Goal: Transaction & Acquisition: Purchase product/service

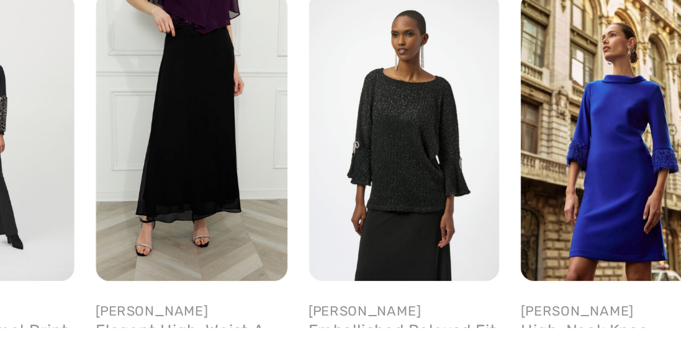
scroll to position [1040, 0]
click at [143, 266] on img at bounding box center [151, 252] width 89 height 133
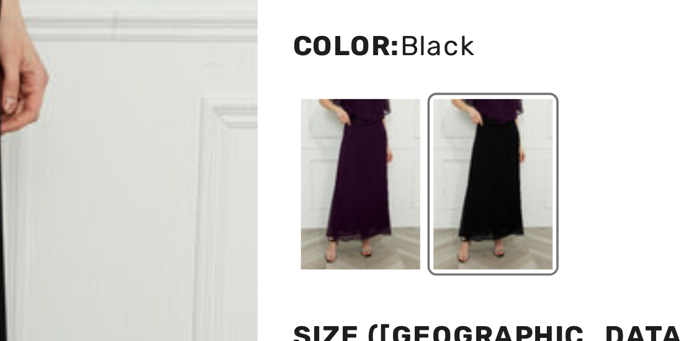
scroll to position [17, 0]
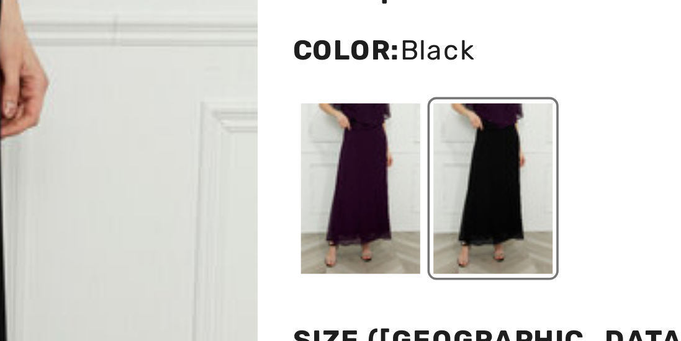
click at [429, 125] on div at bounding box center [435, 132] width 32 height 47
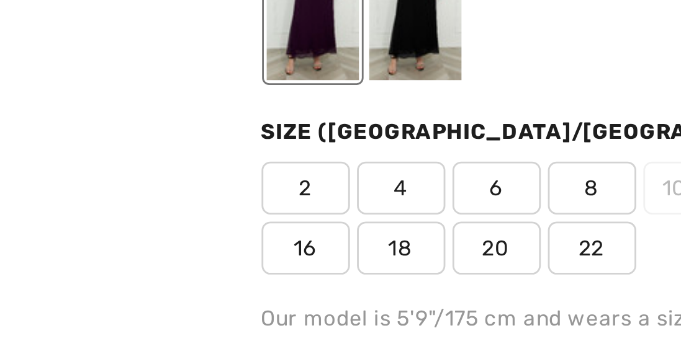
scroll to position [0, 0]
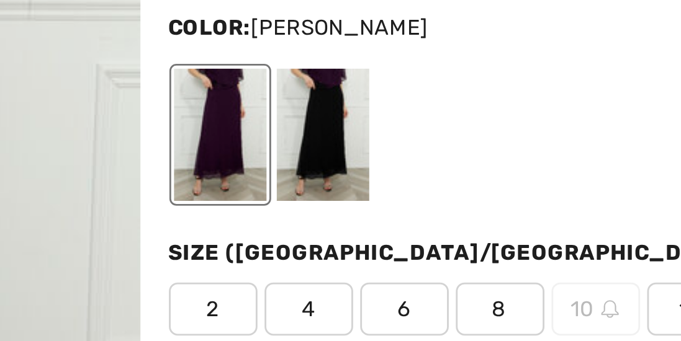
click at [467, 147] on div at bounding box center [471, 148] width 32 height 47
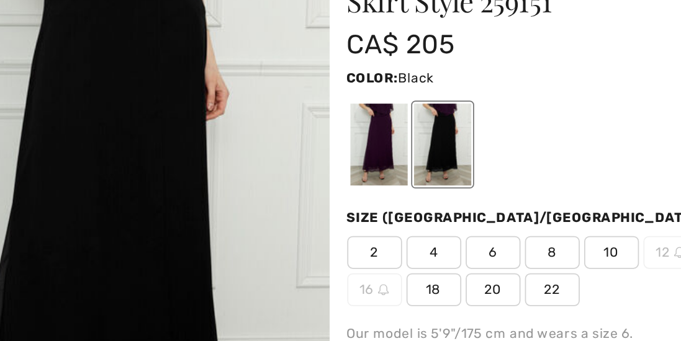
click at [427, 142] on div at bounding box center [435, 147] width 32 height 47
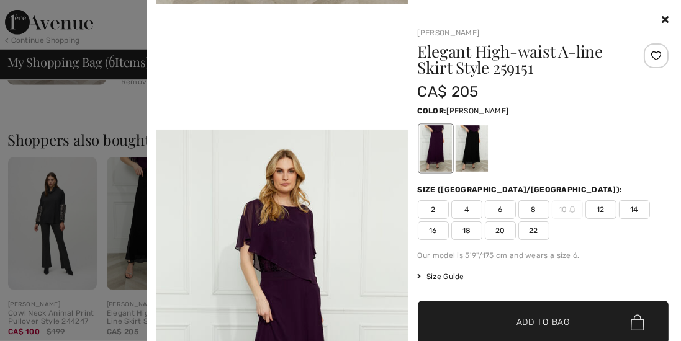
click at [108, 110] on div at bounding box center [340, 170] width 681 height 341
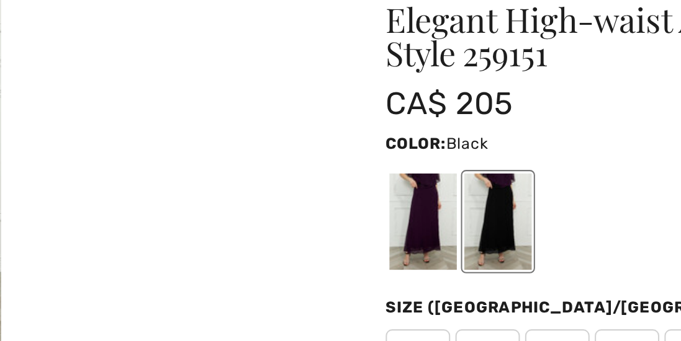
click at [356, 217] on div at bounding box center [358, 216] width 32 height 47
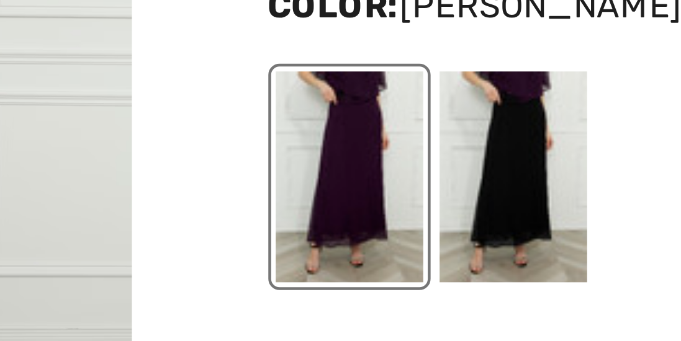
click at [387, 220] on div at bounding box center [394, 216] width 32 height 47
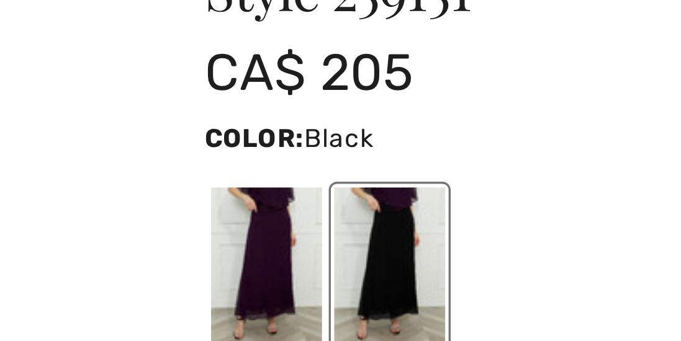
click at [352, 211] on div at bounding box center [358, 216] width 32 height 47
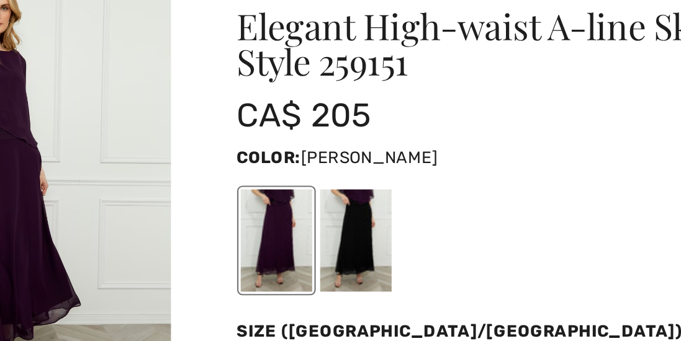
click at [388, 214] on div at bounding box center [394, 216] width 32 height 47
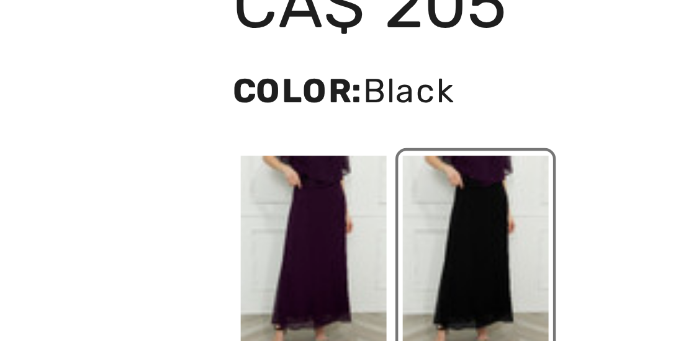
click at [355, 212] on div at bounding box center [358, 216] width 32 height 47
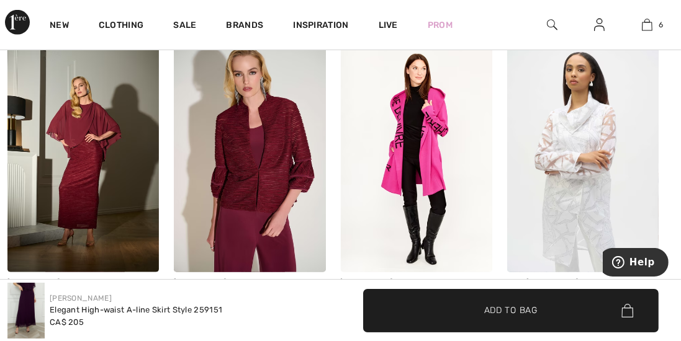
scroll to position [785, 0]
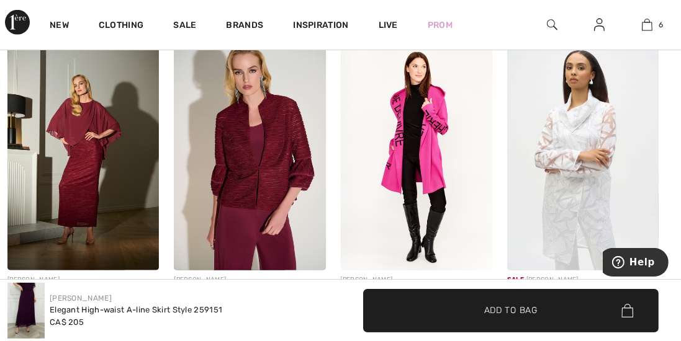
click at [71, 145] on img at bounding box center [82, 156] width 151 height 227
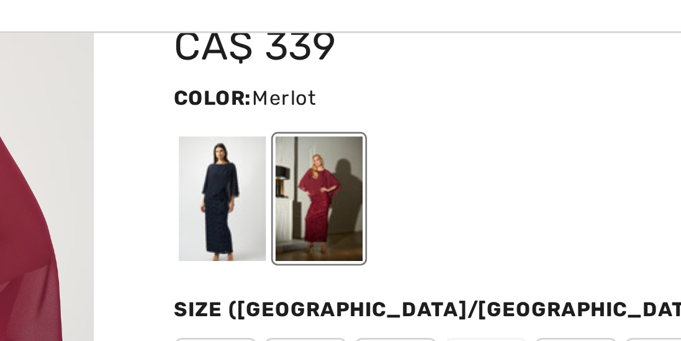
scroll to position [98, 0]
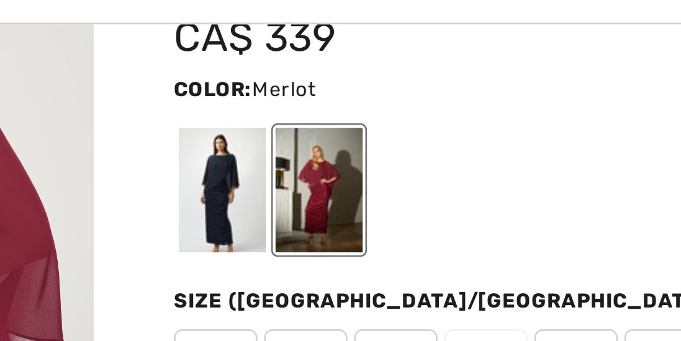
click at [348, 110] on div at bounding box center [358, 112] width 32 height 47
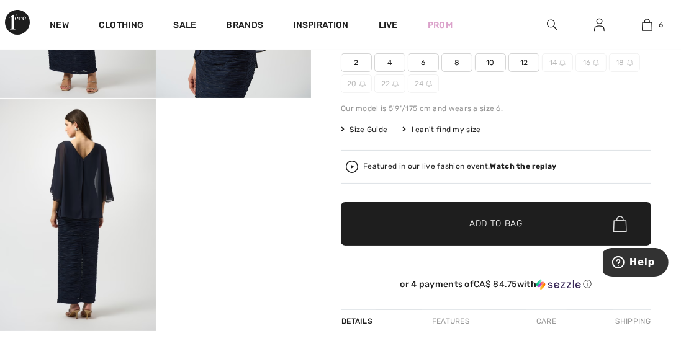
scroll to position [224, 0]
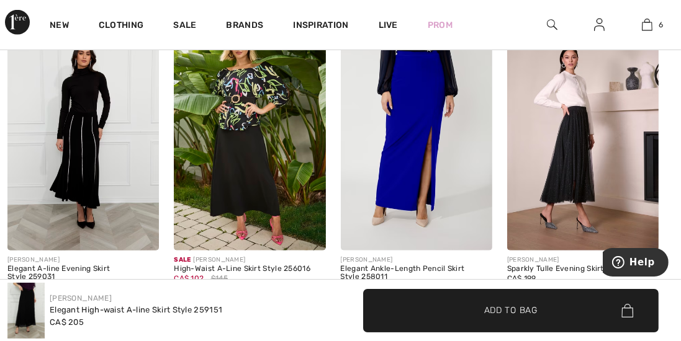
scroll to position [1105, 0]
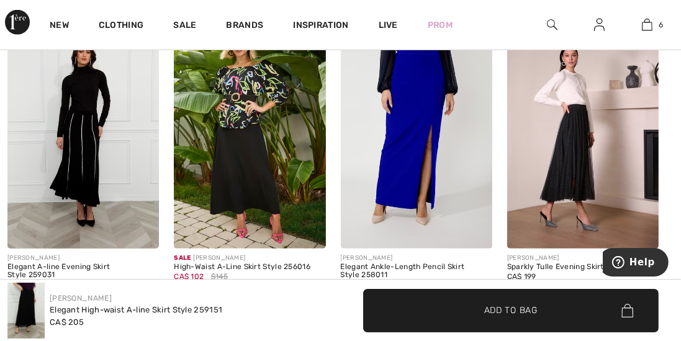
click at [78, 150] on img at bounding box center [82, 134] width 151 height 227
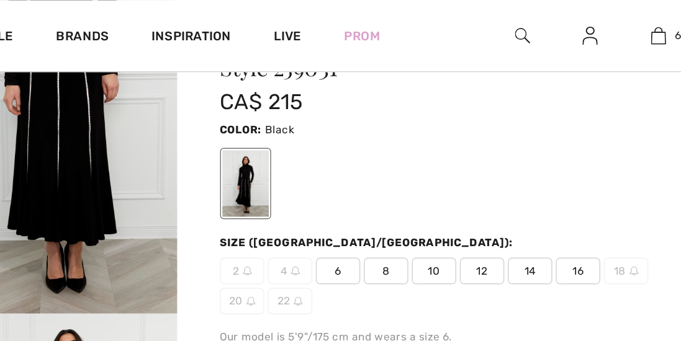
scroll to position [88, 0]
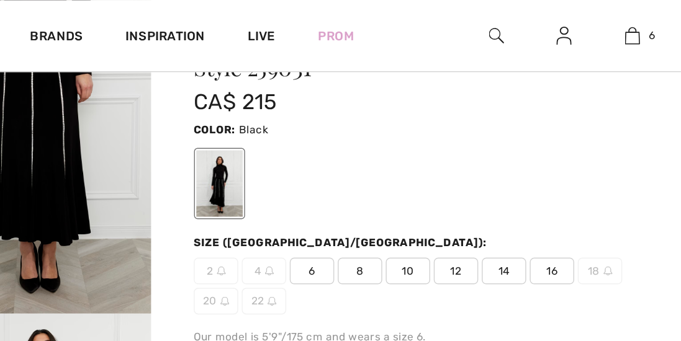
click at [637, 25] on link "6" at bounding box center [647, 24] width 47 height 15
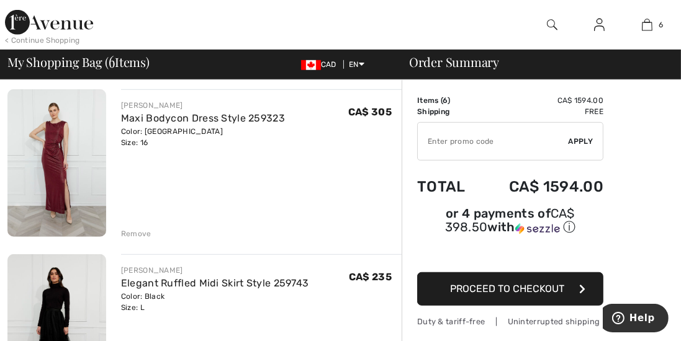
scroll to position [750, 0]
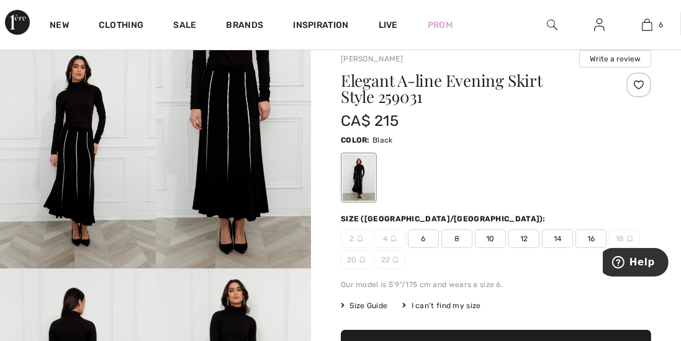
scroll to position [43, 0]
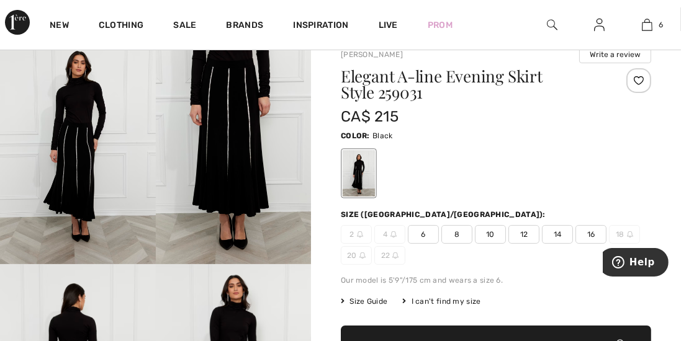
click at [648, 23] on img at bounding box center [647, 24] width 11 height 15
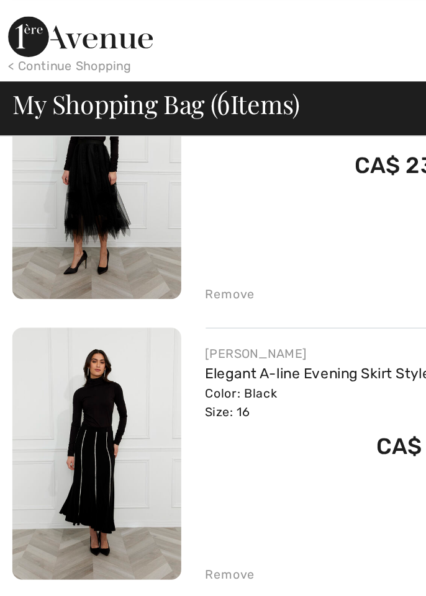
scroll to position [167, 0]
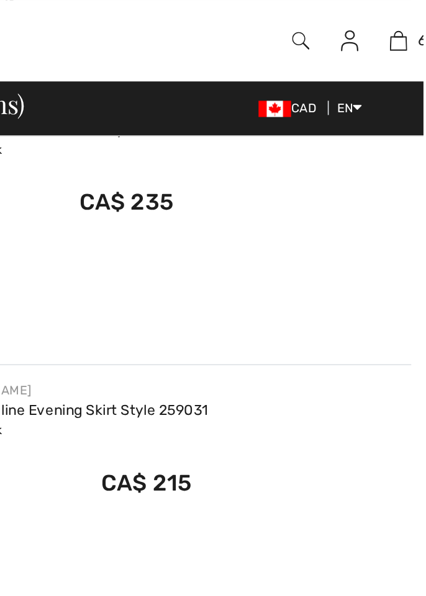
click at [352, 26] on img at bounding box center [351, 24] width 11 height 15
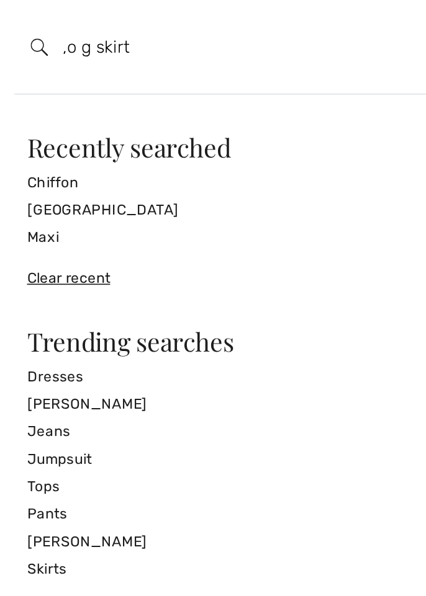
type input ",o g skirt"
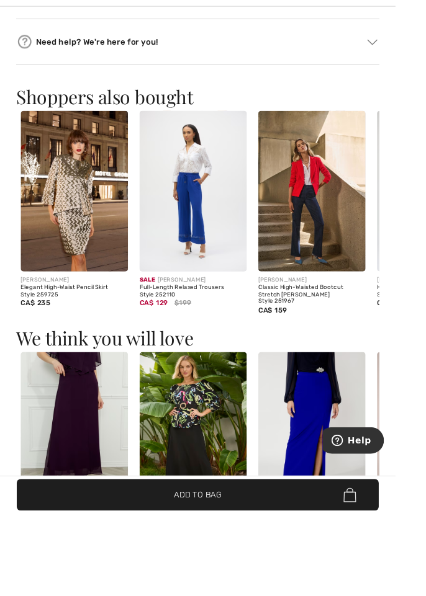
scroll to position [1080, 0]
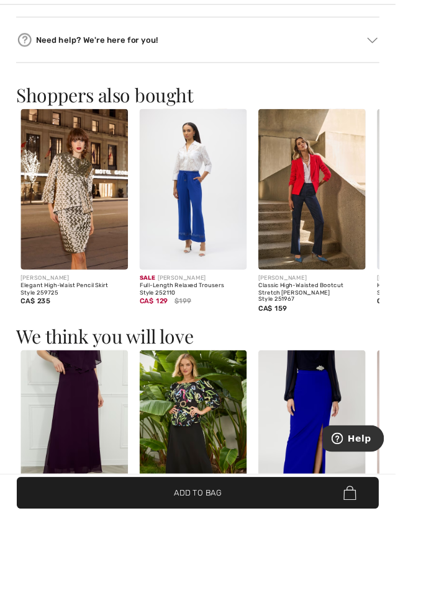
click at [58, 496] on img at bounding box center [79, 509] width 115 height 173
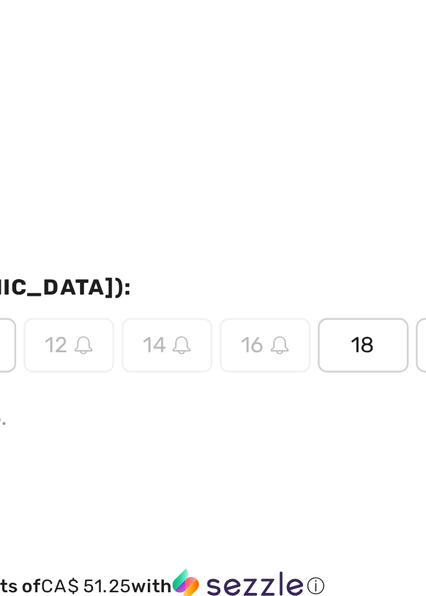
scroll to position [485, 0]
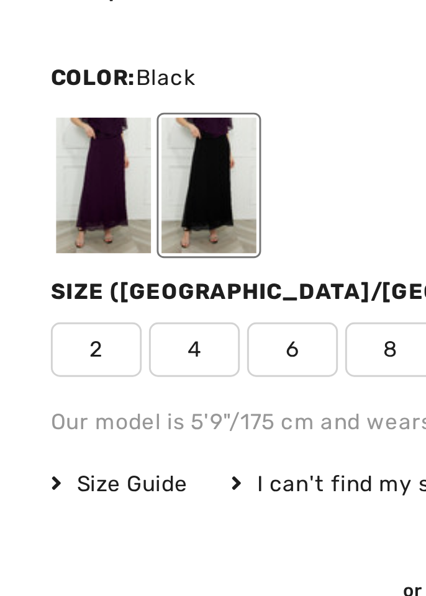
click at [32, 293] on div at bounding box center [35, 286] width 32 height 47
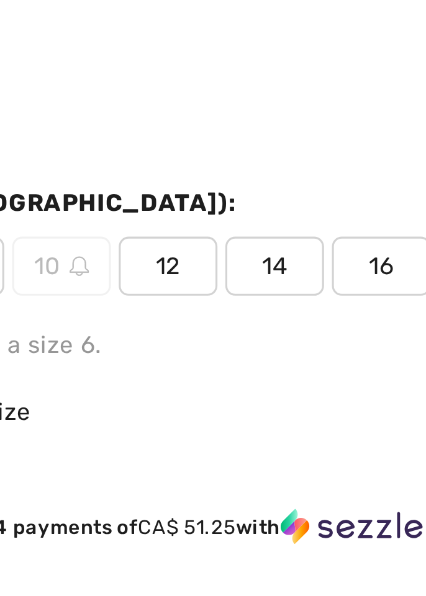
scroll to position [555, 0]
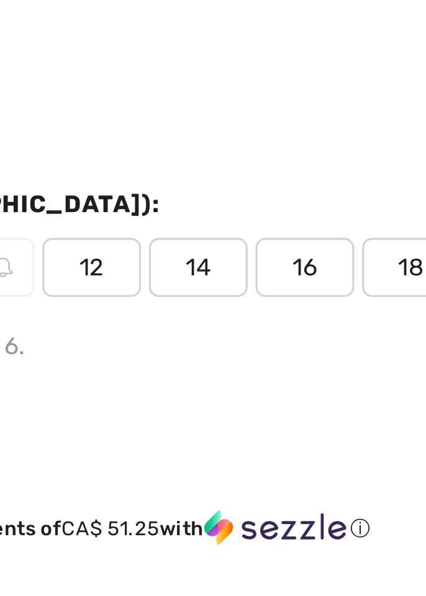
click at [229, 273] on span "14" at bounding box center [233, 272] width 31 height 19
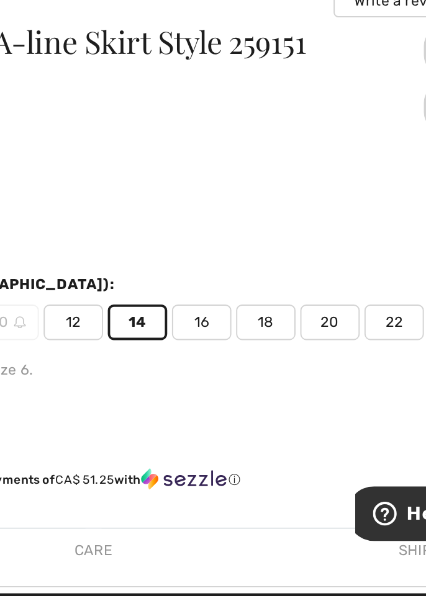
scroll to position [410, 0]
click at [264, 418] on span "16" at bounding box center [267, 417] width 31 height 19
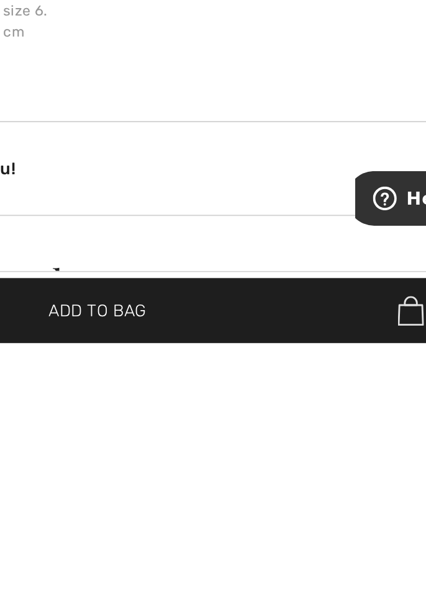
scroll to position [660, 0]
click at [238, 583] on span "Add to Bag" at bounding box center [212, 576] width 51 height 13
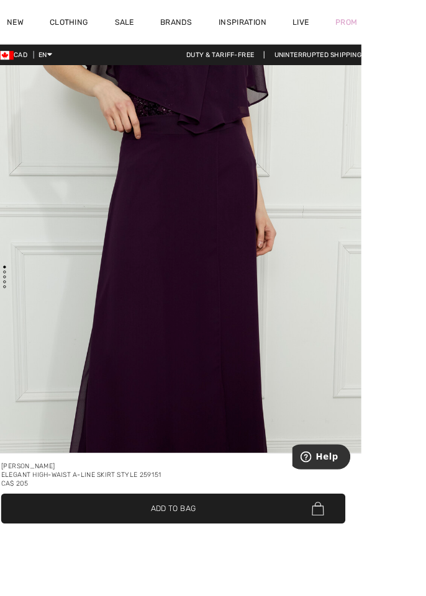
scroll to position [0, 0]
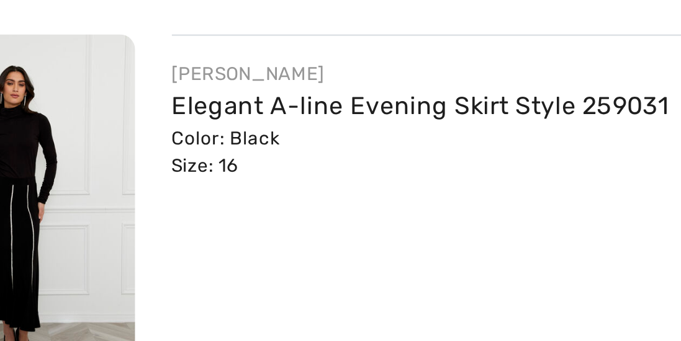
scroll to position [206, 0]
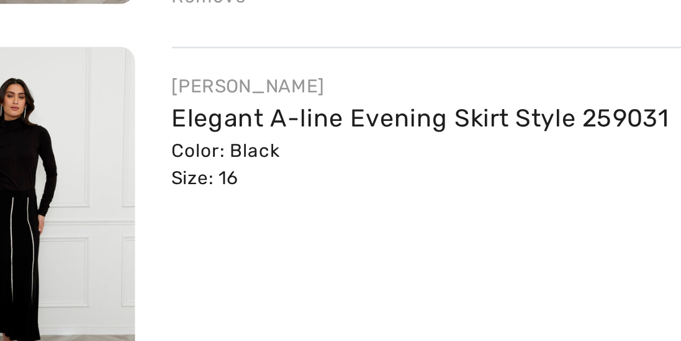
click at [139, 172] on link "Elegant A-line Evening Skirt Style 259031" at bounding box center [222, 170] width 202 height 12
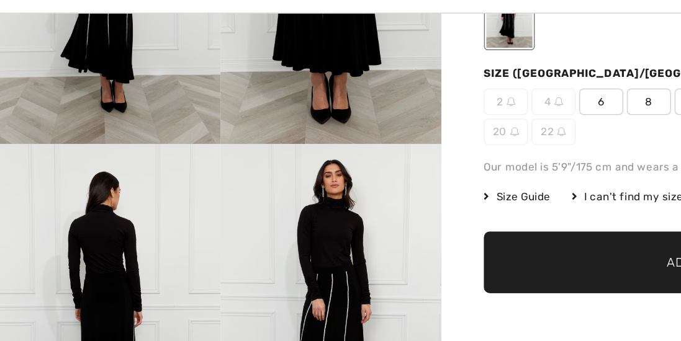
checkbox input "true"
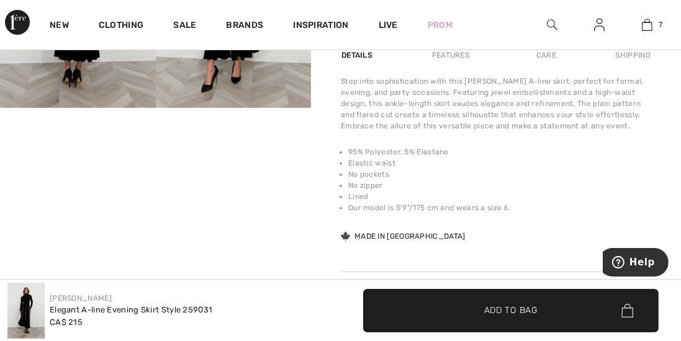
scroll to position [433, 0]
click at [62, 185] on video "Your browser does not support the video tag." at bounding box center [78, 146] width 156 height 78
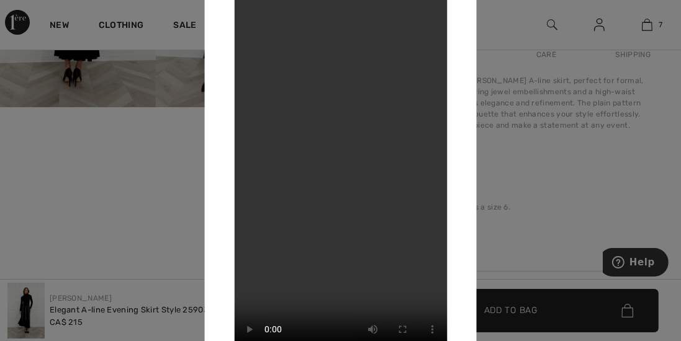
click at [514, 245] on div at bounding box center [340, 170] width 681 height 341
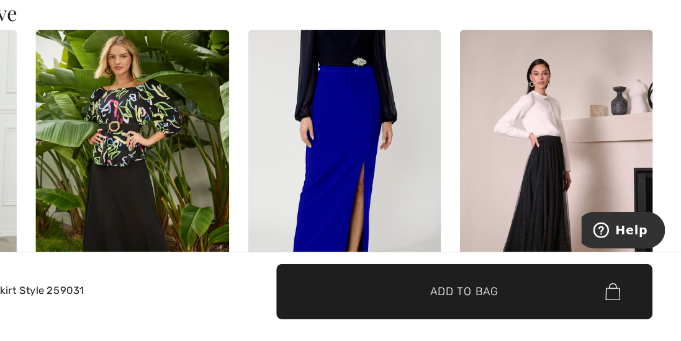
scroll to position [1078, 0]
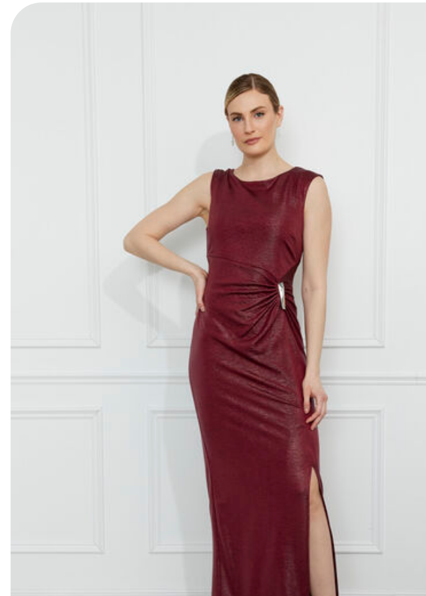
scroll to position [676, 0]
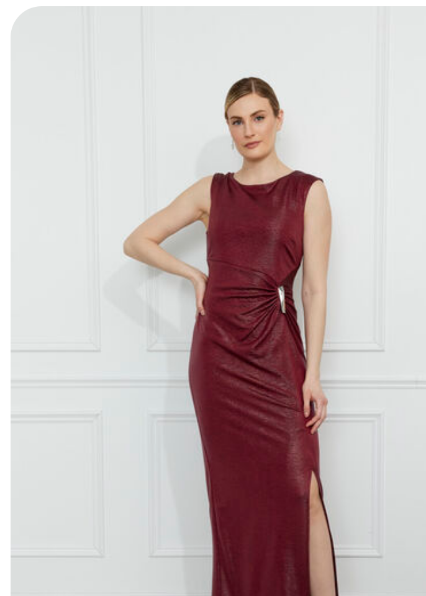
click at [26, 303] on img at bounding box center [58, 304] width 103 height 154
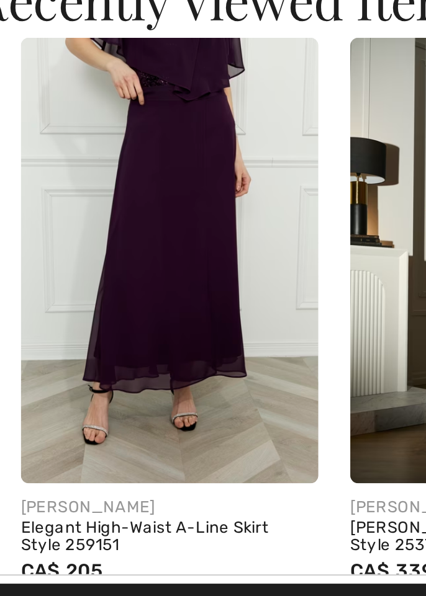
scroll to position [0, 120]
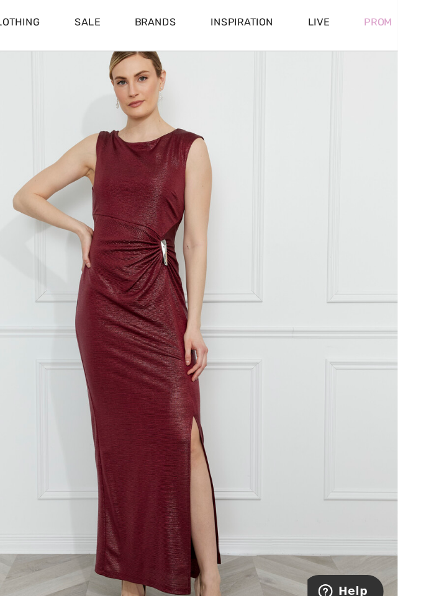
click at [133, 334] on img "1 / 4" at bounding box center [213, 300] width 426 height 638
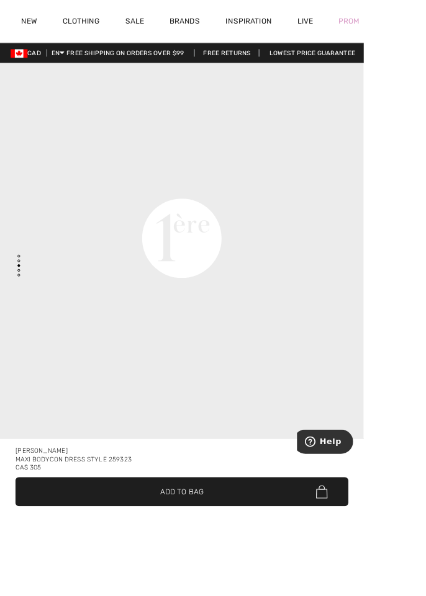
click at [95, 172] on video "Your browser does not support the video tag." at bounding box center [213, 66] width 426 height 213
click at [98, 172] on video "Your browser does not support the video tag." at bounding box center [213, 66] width 426 height 213
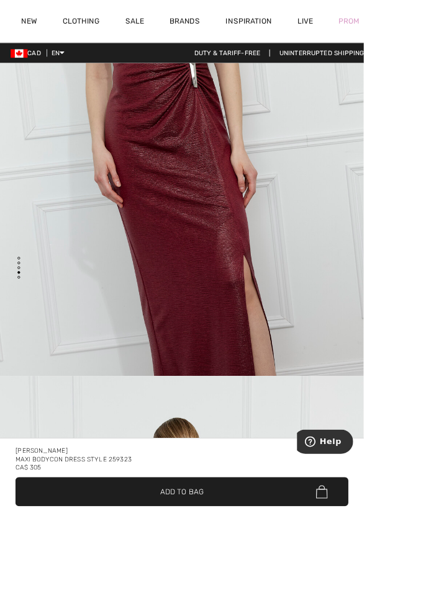
scroll to position [2186, 0]
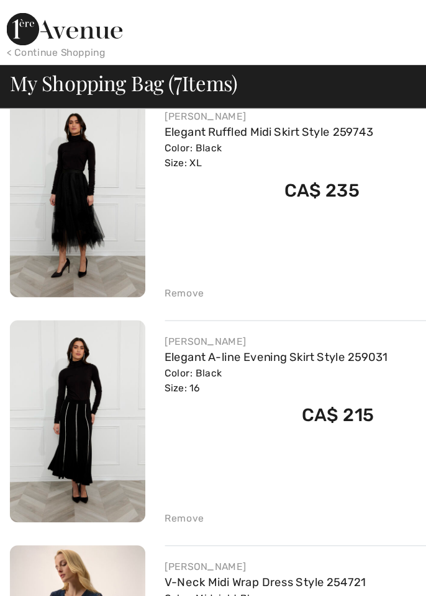
scroll to position [145, 0]
click at [150, 275] on link "Elegant A-line Evening Skirt Style 259031" at bounding box center [209, 272] width 169 height 11
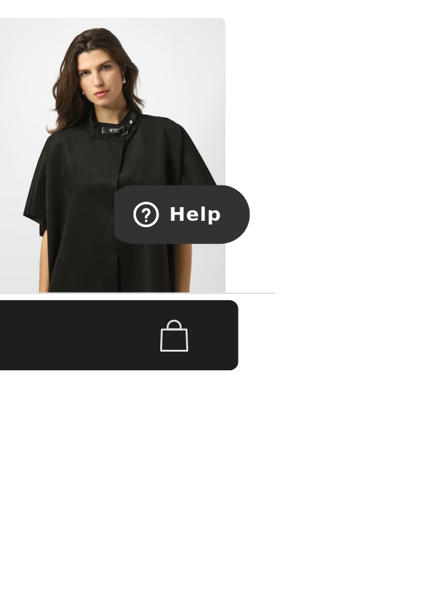
scroll to position [832, 0]
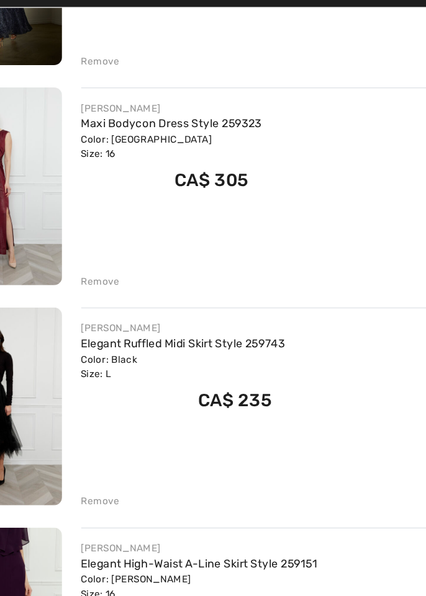
scroll to position [758, 0]
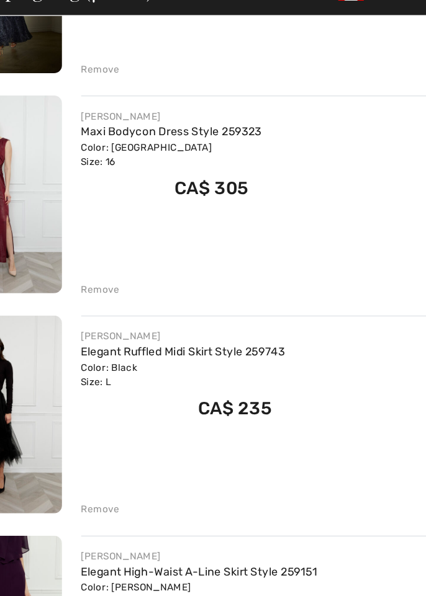
click at [136, 347] on link "Elegant Ruffled Midi Skirt Style 259743" at bounding box center [204, 344] width 159 height 11
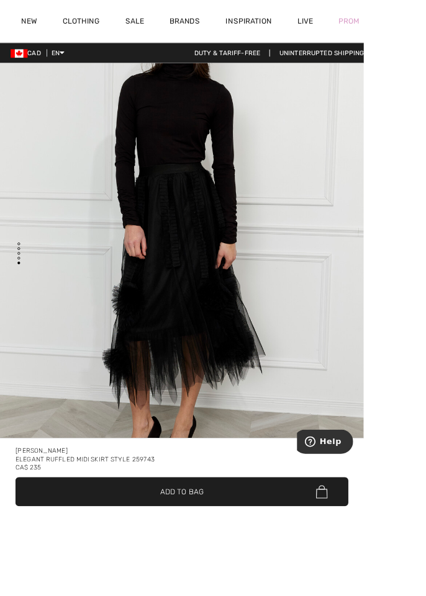
scroll to position [2793, 0]
click at [198, 533] on div "[PERSON_NAME]" at bounding box center [213, 528] width 390 height 10
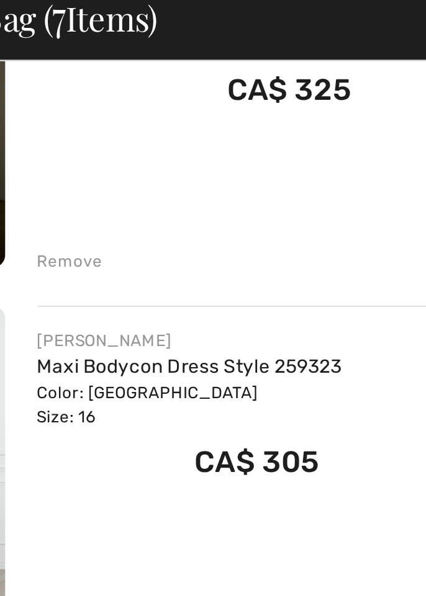
scroll to position [707, 0]
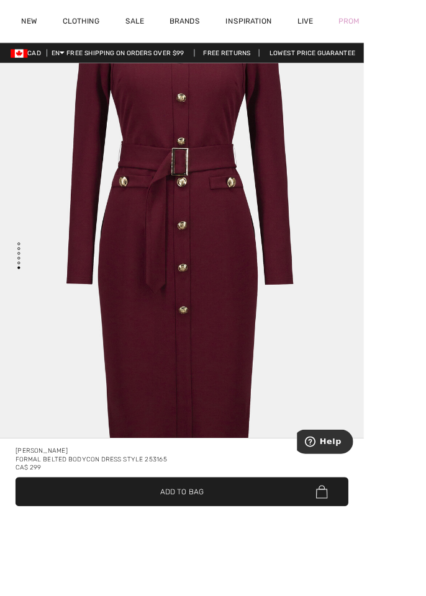
scroll to position [3431, 0]
click at [232, 554] on div "[PERSON_NAME] Formal Belted Bodycon Dress Style 253165 CA$ 299" at bounding box center [213, 535] width 390 height 37
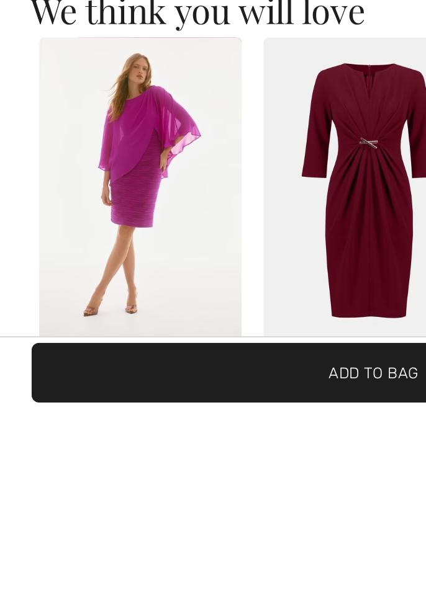
scroll to position [1223, 0]
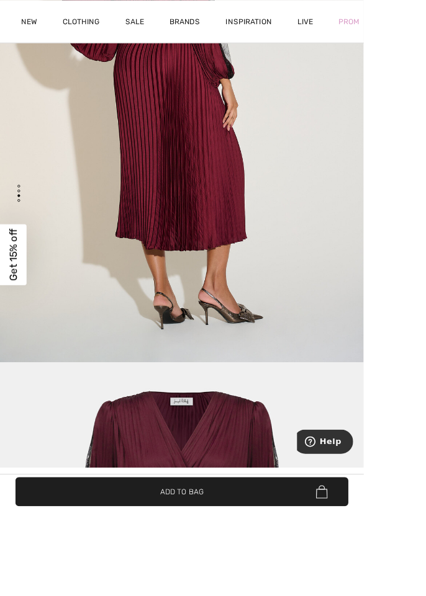
click at [0, 380] on div "Close dialog Want 15% off your first order? You're just one step away from excl…" at bounding box center [213, 298] width 426 height 596
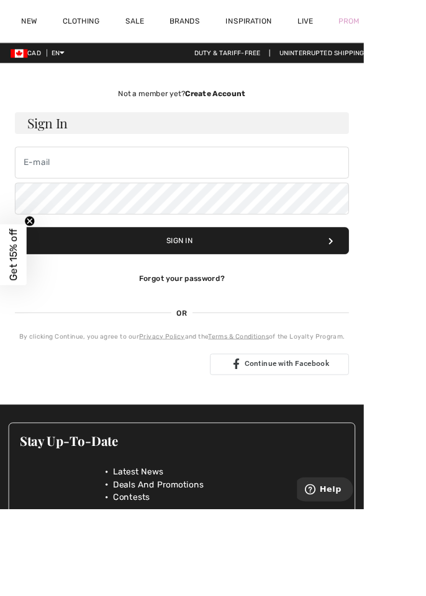
click at [425, 380] on html "We value your privacy We use cookies to enhance your browsing experience, serve…" at bounding box center [213, 298] width 426 height 596
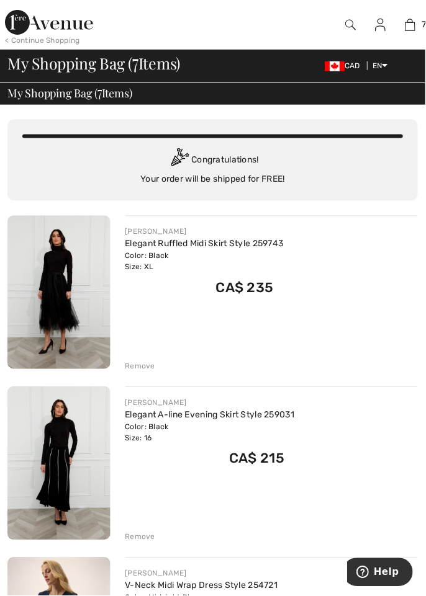
scroll to position [24, 0]
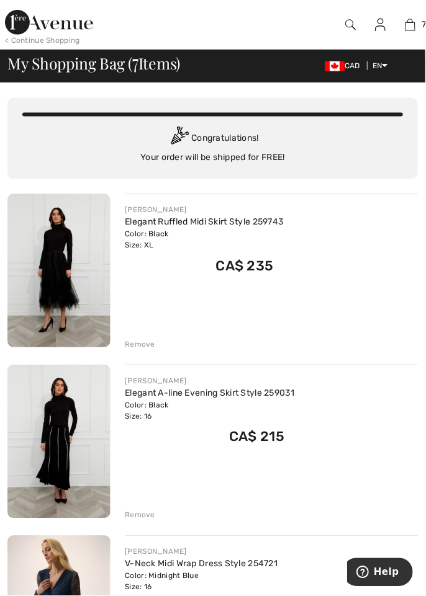
click at [30, 292] on img at bounding box center [58, 271] width 103 height 154
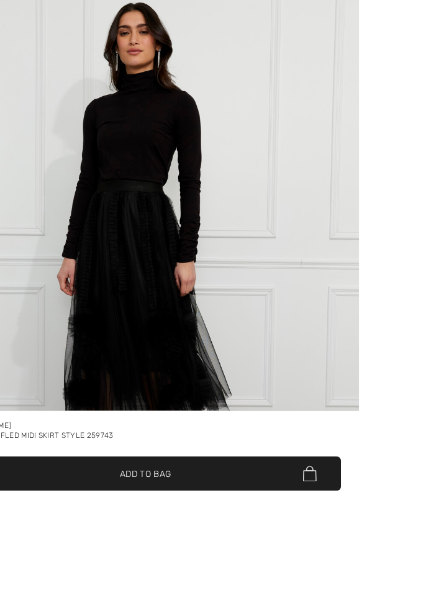
scroll to position [125, 0]
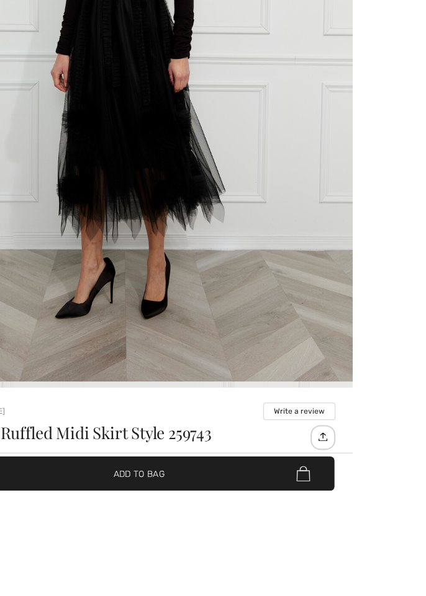
checkbox input "true"
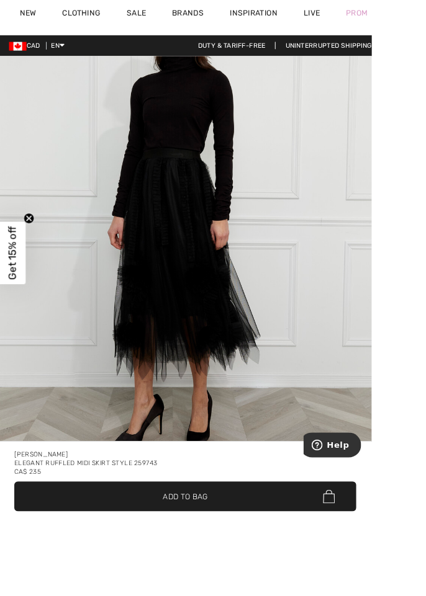
scroll to position [1, 0]
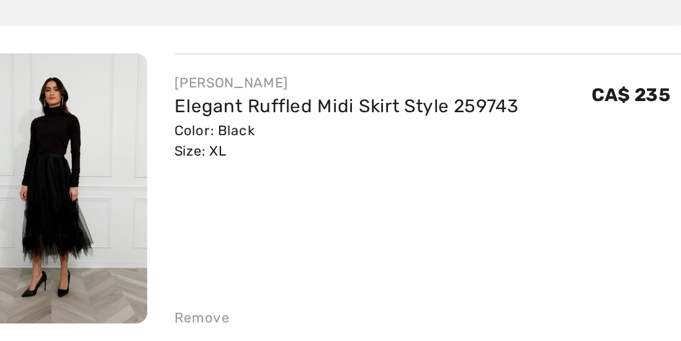
scroll to position [41, 0]
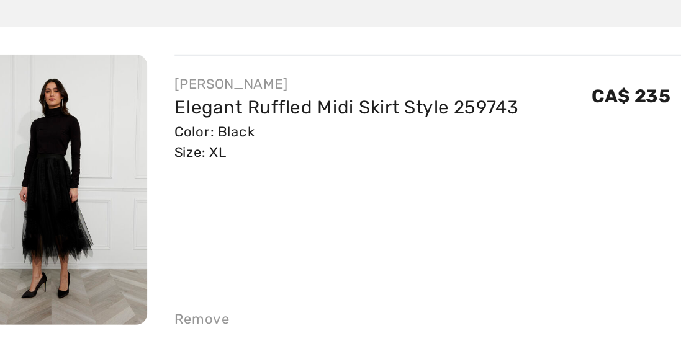
click at [141, 168] on link "Elegant Ruffled Midi Skirt Style 259743" at bounding box center [215, 170] width 188 height 12
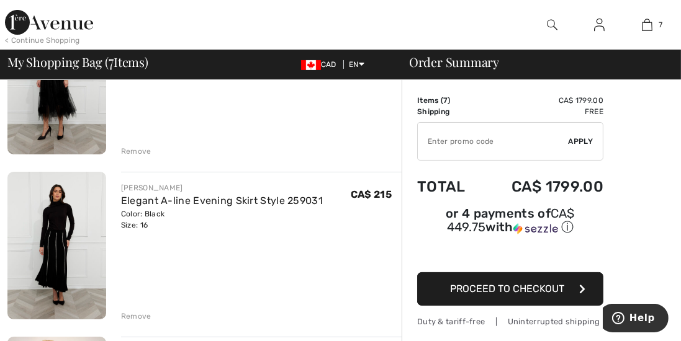
scroll to position [154, 0]
